Goal: Information Seeking & Learning: Find specific page/section

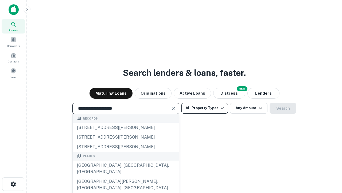
click at [126, 176] on div "[GEOGRAPHIC_DATA], [GEOGRAPHIC_DATA], [GEOGRAPHIC_DATA]" at bounding box center [126, 168] width 106 height 16
click at [205, 108] on button "All Property Types" at bounding box center [205, 108] width 47 height 11
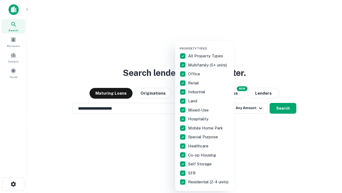
type input "**********"
click at [209, 45] on button "button" at bounding box center [209, 45] width 59 height 0
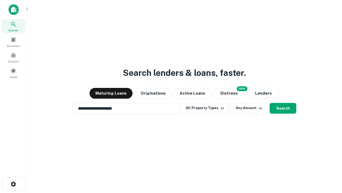
scroll to position [8, 0]
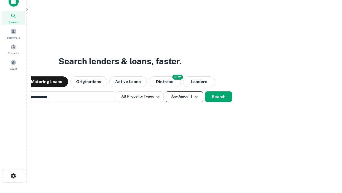
click at [166, 91] on button "Any Amount" at bounding box center [184, 96] width 37 height 11
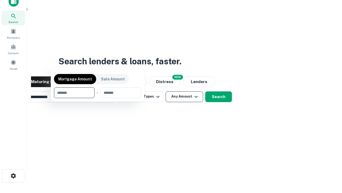
scroll to position [9, 0]
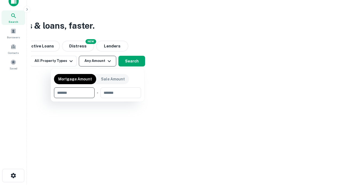
type input "*******"
click at [98, 98] on button "button" at bounding box center [97, 98] width 87 height 0
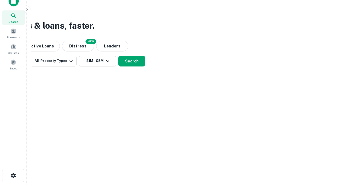
scroll to position [0, 0]
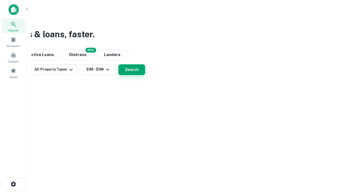
click at [145, 75] on button "Search" at bounding box center [131, 69] width 27 height 11
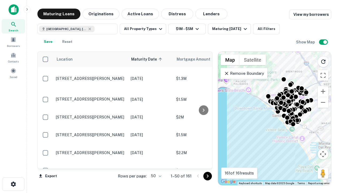
click at [155, 175] on body "Search Borrowers Contacts Saved Maturing Loans Originations Active Loans Distre…" at bounding box center [171, 96] width 342 height 193
click at [156, 162] on li "25" at bounding box center [156, 162] width 16 height 10
